Goal: Task Accomplishment & Management: Complete application form

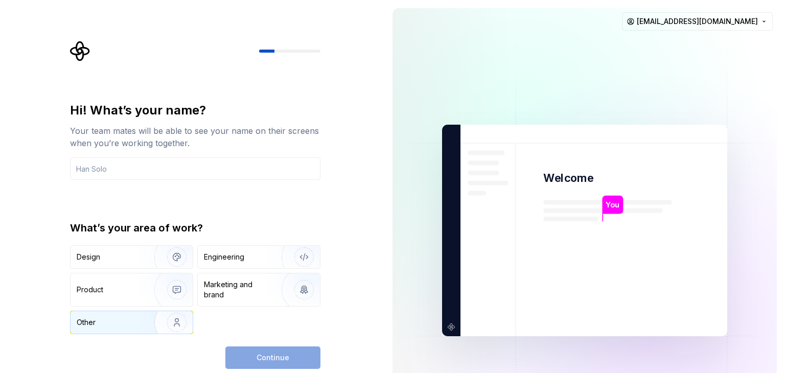
click at [159, 327] on img "button" at bounding box center [169, 322] width 65 height 68
click at [260, 348] on div "Continue" at bounding box center [272, 357] width 95 height 22
click at [249, 338] on div "Hi! What’s your name? Your team mates will be able to see your name on their sc…" at bounding box center [195, 235] width 250 height 267
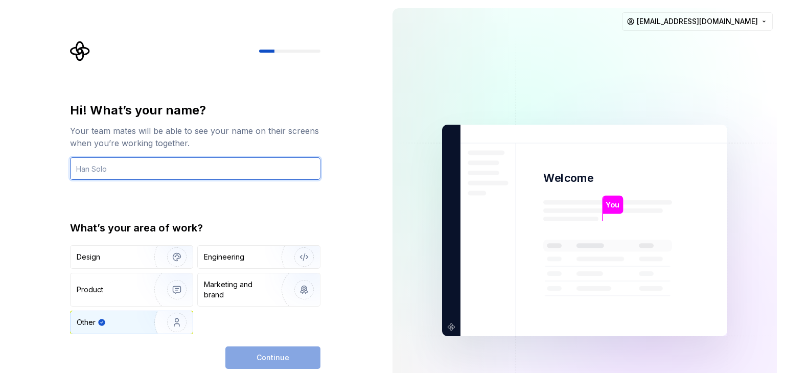
click at [183, 178] on input "text" at bounding box center [195, 168] width 250 height 22
type input "dev"
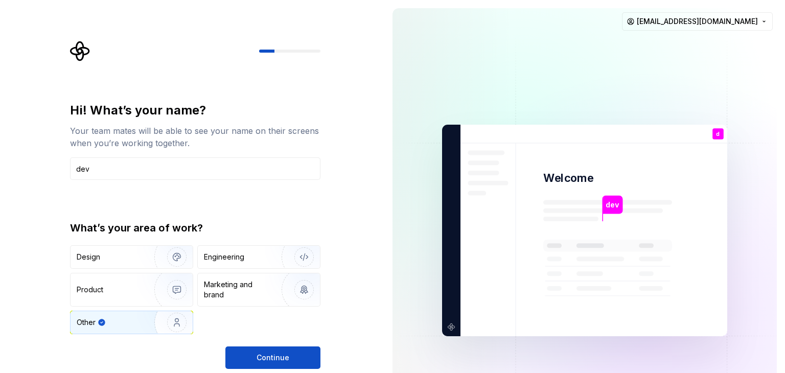
click at [247, 344] on div "Hi! What’s your name? Your team mates will be able to see your name on their sc…" at bounding box center [195, 235] width 250 height 267
click at [247, 349] on button "Continue" at bounding box center [272, 357] width 95 height 22
